Goal: Task Accomplishment & Management: Use online tool/utility

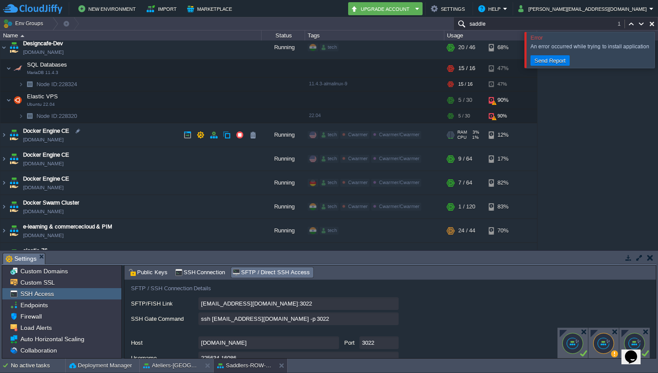
scroll to position [732, 0]
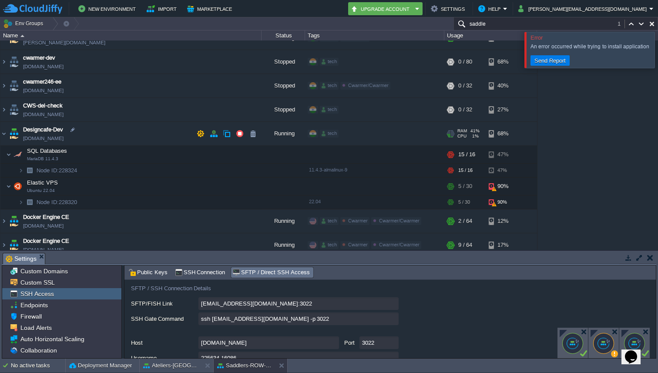
click at [8, 130] on img at bounding box center [14, 133] width 12 height 23
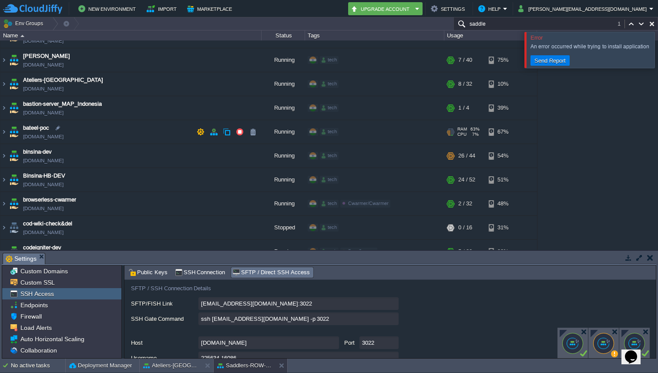
scroll to position [283, 0]
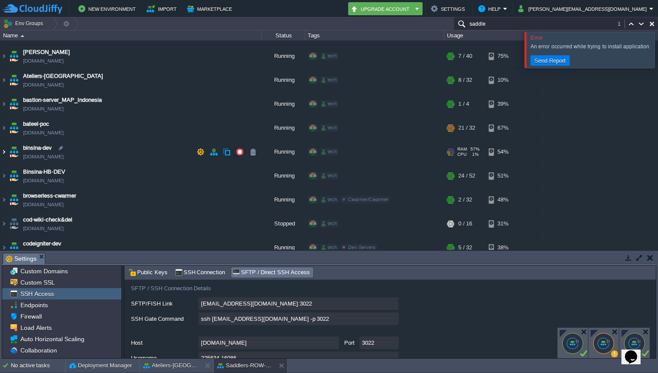
click at [5, 153] on img at bounding box center [3, 151] width 7 height 23
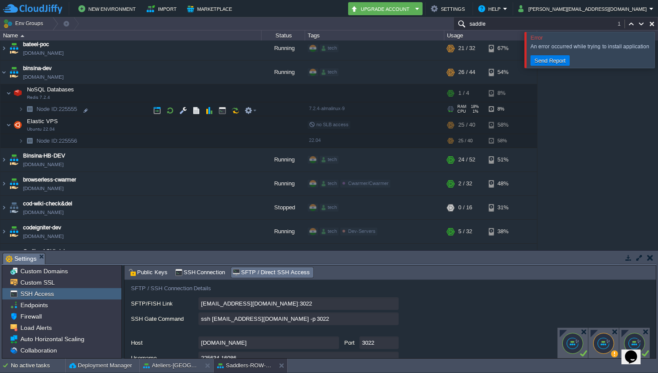
scroll to position [362, 0]
click at [257, 126] on td at bounding box center [250, 125] width 17 height 13
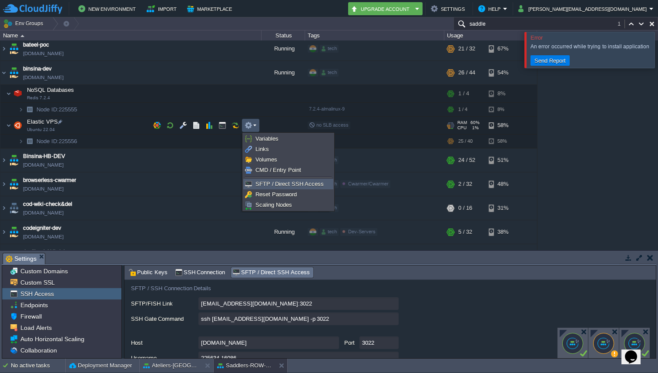
click at [261, 182] on span "SFTP / Direct SSH Access" at bounding box center [289, 183] width 68 height 7
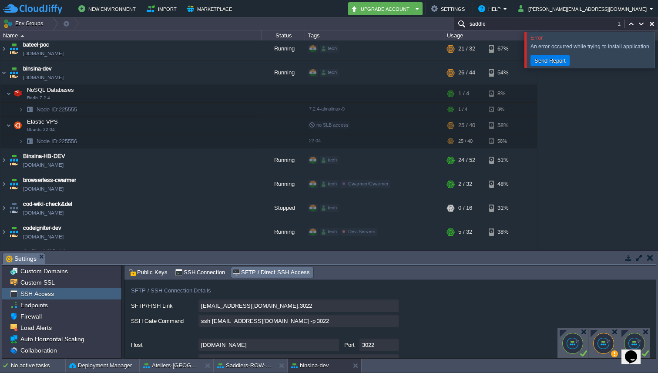
scroll to position [73, 0]
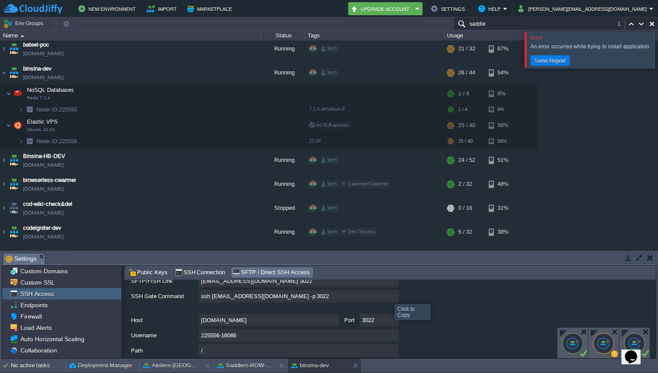
click at [391, 295] on input "ssh [EMAIL_ADDRESS][DOMAIN_NAME] -p 3022" at bounding box center [298, 296] width 200 height 13
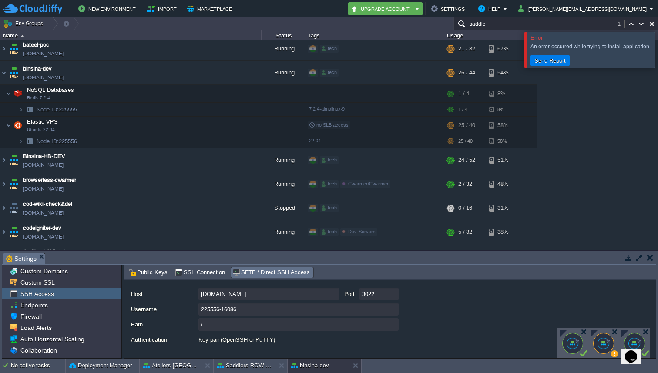
scroll to position [112, 0]
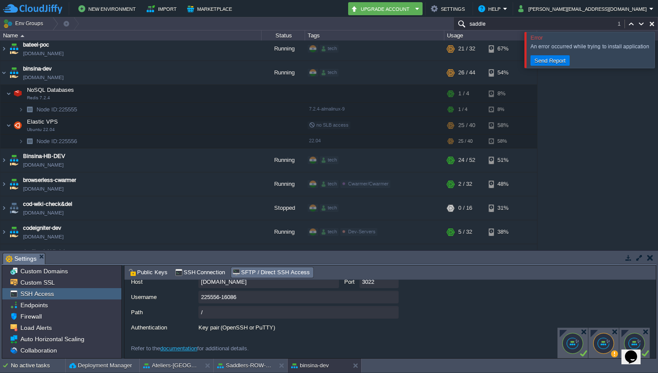
click at [577, 343] on div at bounding box center [572, 343] width 21 height 21
click at [564, 332] on div at bounding box center [562, 333] width 7 height 7
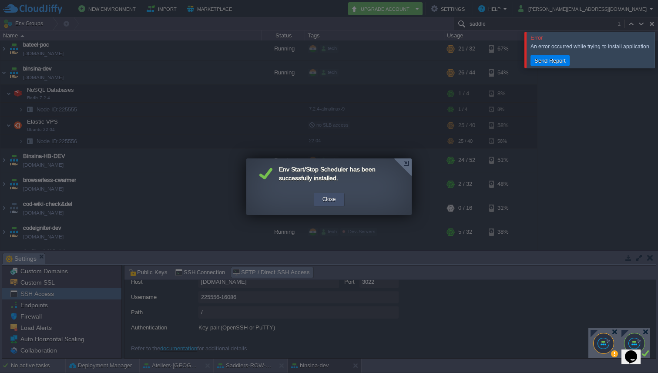
click at [320, 201] on div "Close" at bounding box center [329, 199] width 18 height 13
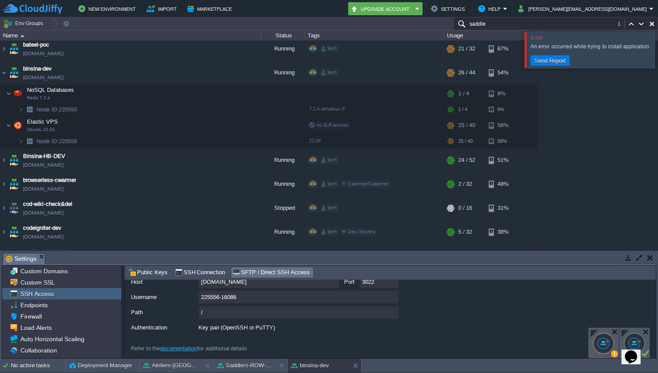
click at [605, 339] on div at bounding box center [603, 343] width 21 height 21
click at [592, 331] on div at bounding box center [593, 333] width 7 height 7
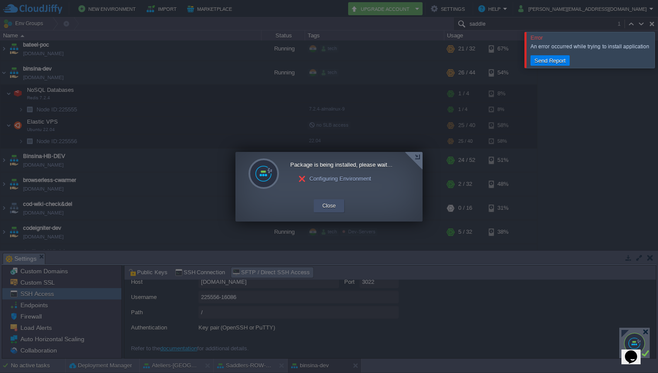
click at [334, 206] on button "Close" at bounding box center [328, 205] width 13 height 9
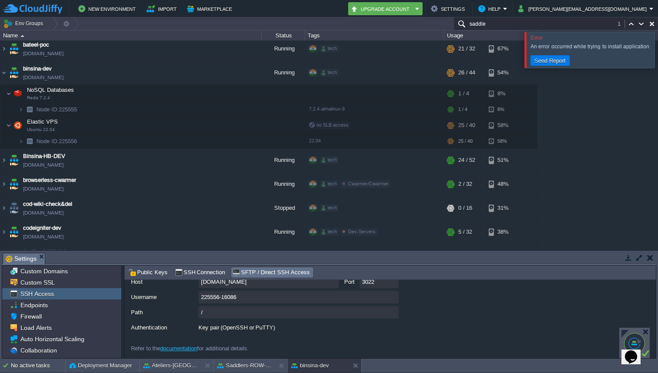
click at [625, 329] on div at bounding box center [634, 343] width 30 height 30
click at [624, 333] on div at bounding box center [624, 333] width 7 height 7
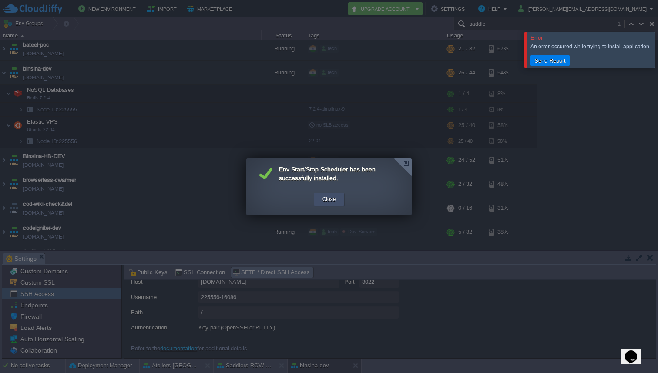
click at [328, 202] on button "Close" at bounding box center [328, 199] width 13 height 9
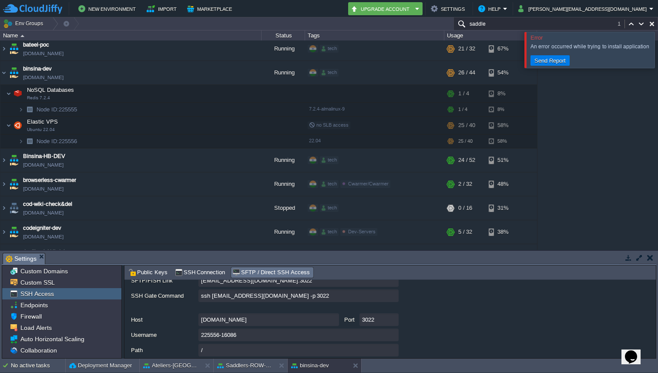
scroll to position [71, 0]
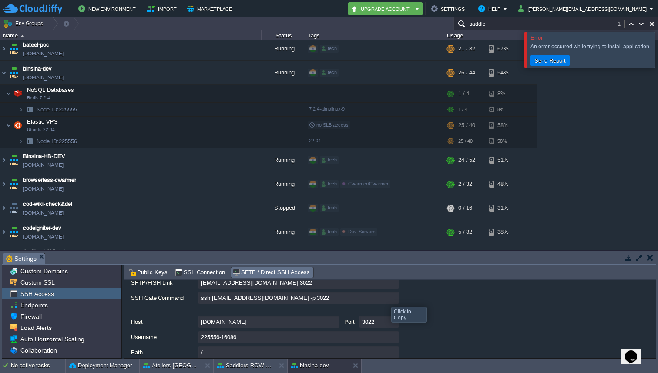
click at [396, 297] on input "ssh [EMAIL_ADDRESS][DOMAIN_NAME] -p 3022" at bounding box center [298, 297] width 200 height 13
click at [394, 299] on input "ssh [EMAIL_ADDRESS][DOMAIN_NAME] -p 3022" at bounding box center [298, 297] width 200 height 13
click at [2, 49] on img at bounding box center [3, 48] width 7 height 23
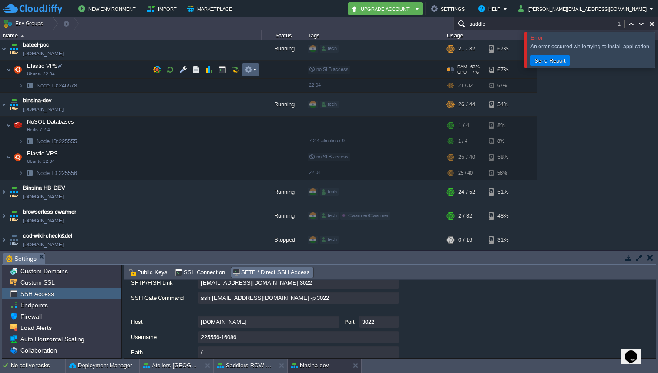
click at [247, 66] on button "button" at bounding box center [248, 70] width 8 height 8
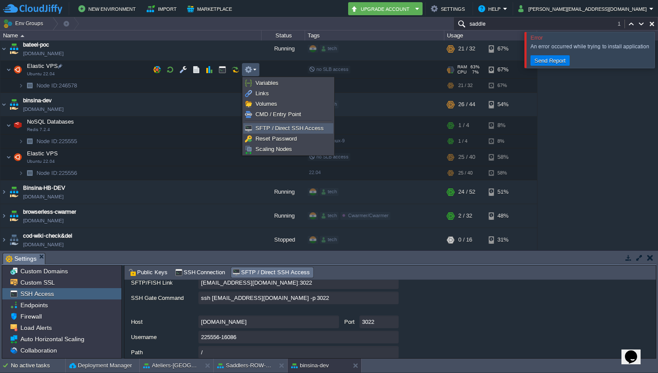
click at [270, 125] on span "SFTP / Direct SSH Access" at bounding box center [289, 128] width 68 height 7
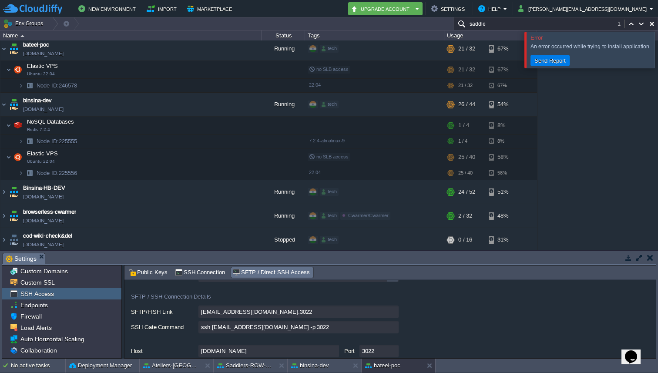
scroll to position [61, 0]
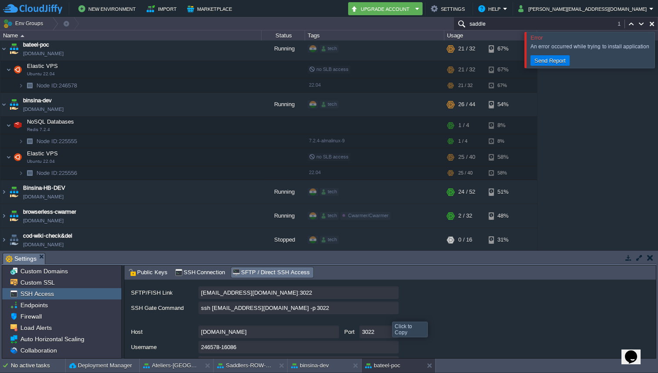
click at [391, 310] on input "ssh [EMAIL_ADDRESS][DOMAIN_NAME] -p 3022" at bounding box center [298, 307] width 200 height 13
type textarea "ssh [EMAIL_ADDRESS][DOMAIN_NAME] -p 3022"
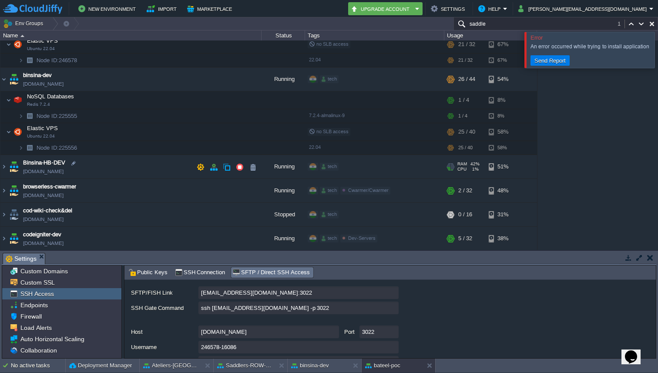
scroll to position [435, 0]
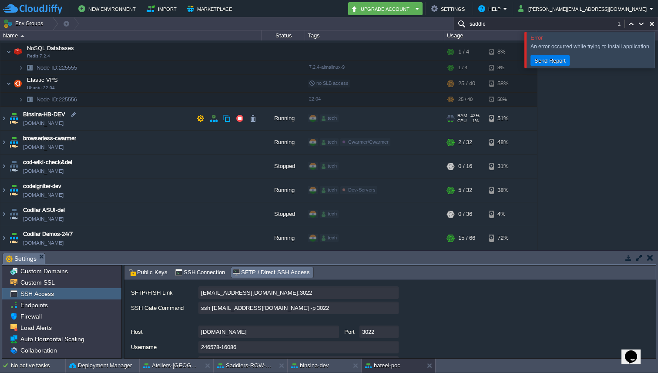
click at [8, 112] on img at bounding box center [14, 118] width 12 height 23
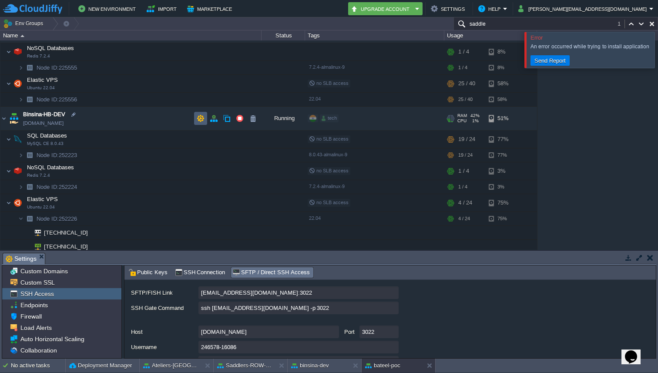
click at [205, 120] on td at bounding box center [200, 118] width 13 height 13
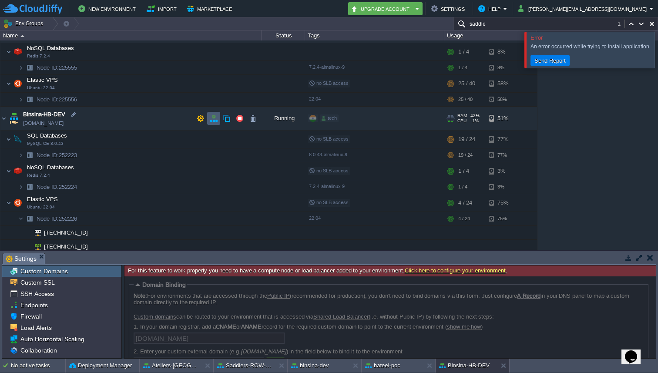
click at [217, 117] on button "button" at bounding box center [214, 118] width 8 height 8
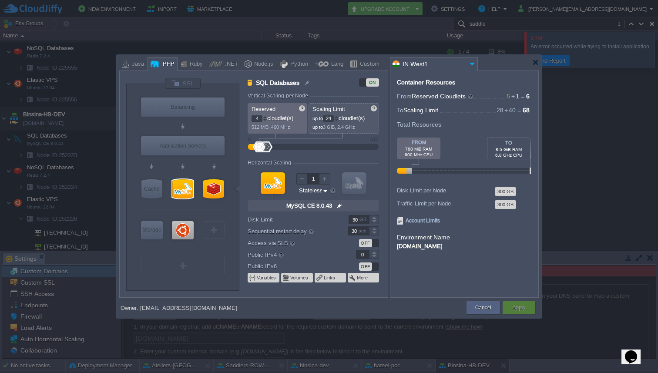
type input "Ubuntu 22.04"
click at [185, 234] on div at bounding box center [183, 230] width 22 height 18
type input "Elastic VPS"
type input "1"
type input "40"
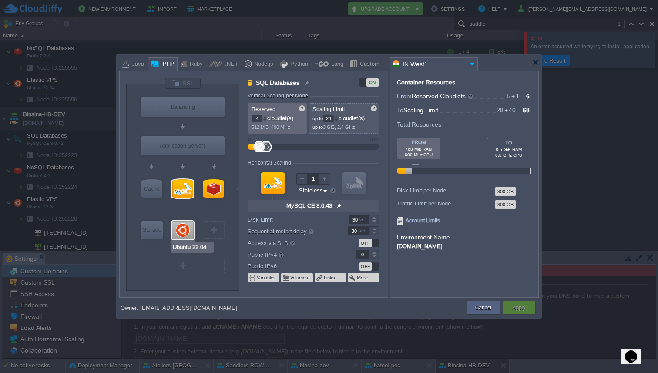
type input "Ubuntu 22.04"
type input "null"
type input "22.04"
type input "Stateful"
type input "1"
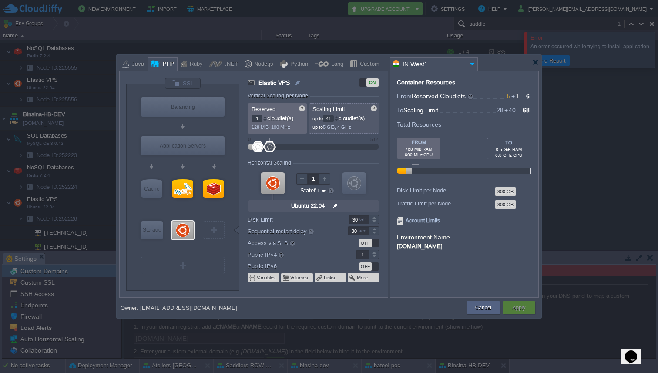
click at [338, 116] on div at bounding box center [336, 116] width 4 height 3
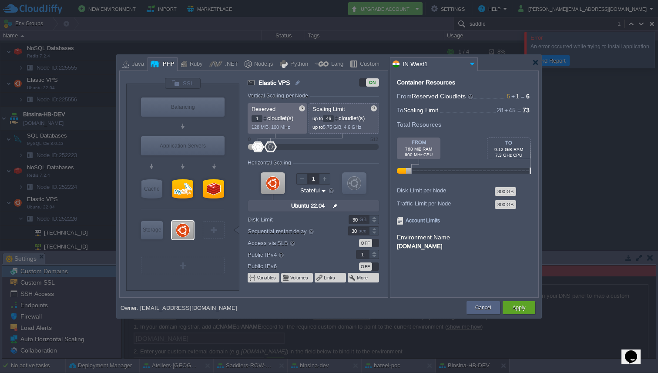
click at [338, 116] on div at bounding box center [336, 116] width 4 height 3
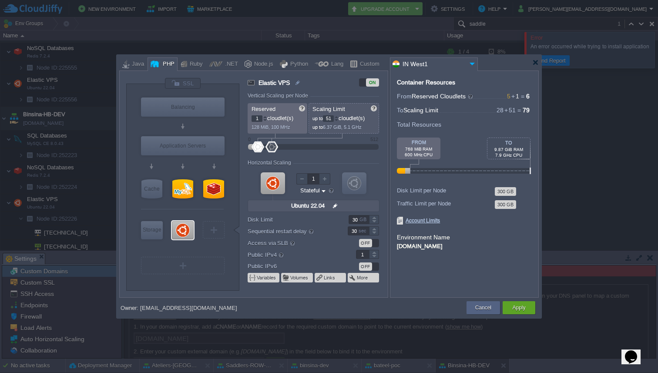
click at [338, 116] on div at bounding box center [336, 116] width 4 height 3
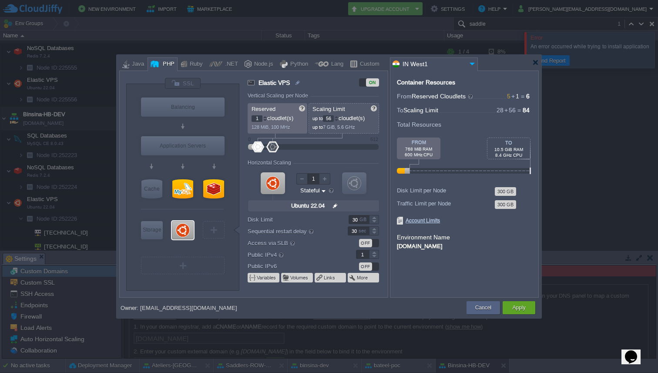
click at [338, 116] on div at bounding box center [336, 116] width 4 height 3
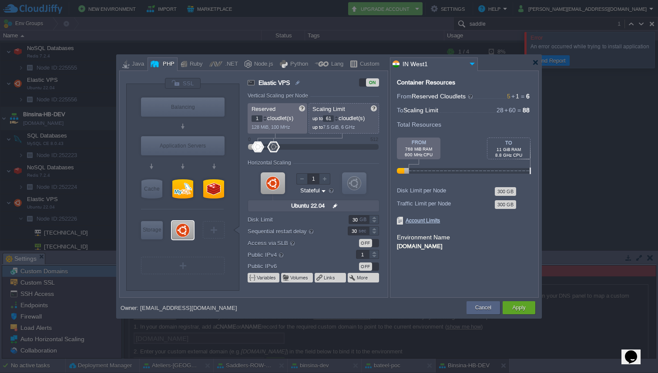
click at [338, 116] on div at bounding box center [336, 116] width 4 height 3
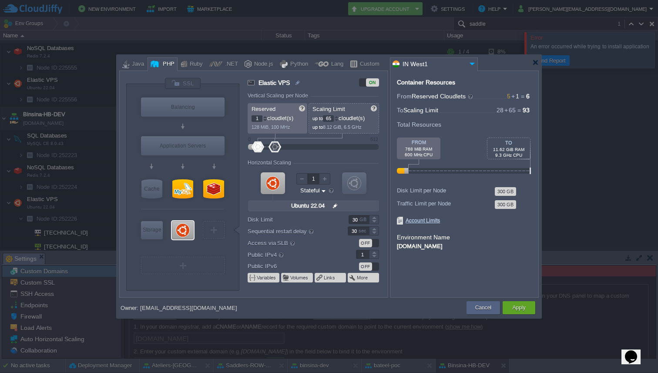
type input "64"
click at [338, 120] on div at bounding box center [336, 120] width 4 height 3
click at [523, 304] on button "Apply" at bounding box center [518, 307] width 13 height 9
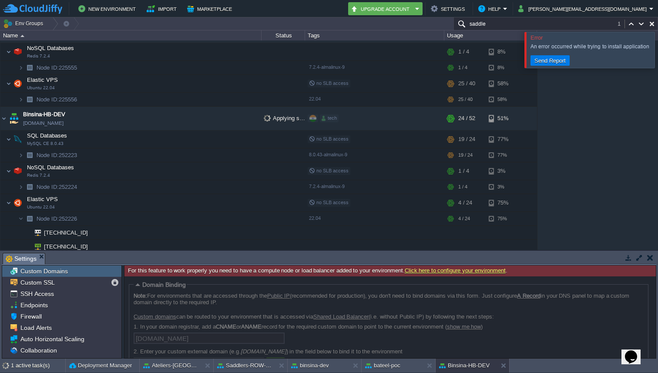
click at [657, 57] on div at bounding box center [668, 50] width 0 height 36
